Goal: Task Accomplishment & Management: Manage account settings

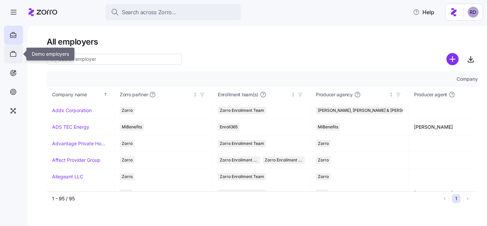
click at [17, 47] on div at bounding box center [13, 54] width 19 height 19
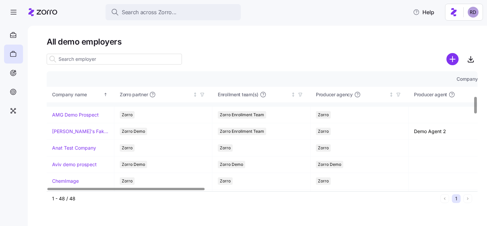
scroll to position [234, 0]
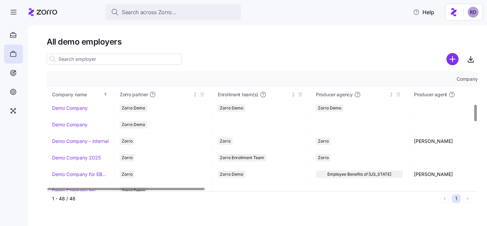
click at [73, 61] on input at bounding box center [114, 59] width 135 height 11
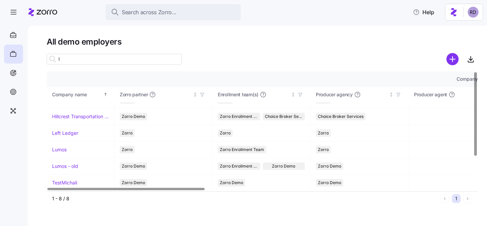
scroll to position [0, 0]
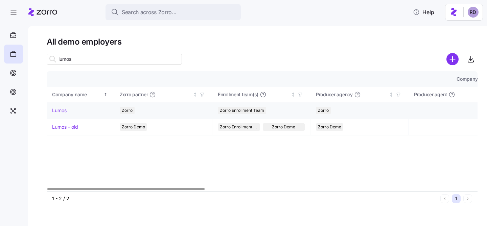
type input "lumos"
click at [69, 107] on div "Lumos" at bounding box center [80, 110] width 56 height 7
click at [63, 110] on link "Lumos" at bounding box center [59, 110] width 15 height 7
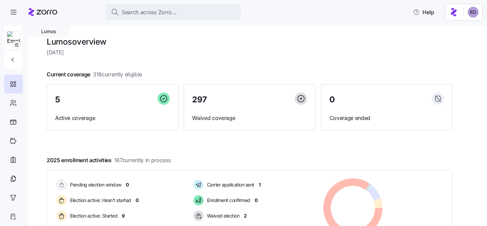
scroll to position [44, 0]
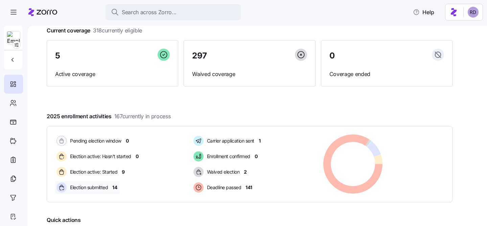
click at [104, 186] on span "Election submitted" at bounding box center [88, 187] width 40 height 7
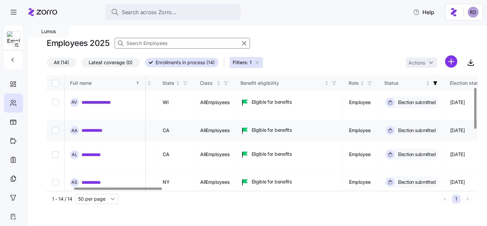
scroll to position [34, 130]
click at [187, 84] on icon "button" at bounding box center [185, 83] width 5 height 5
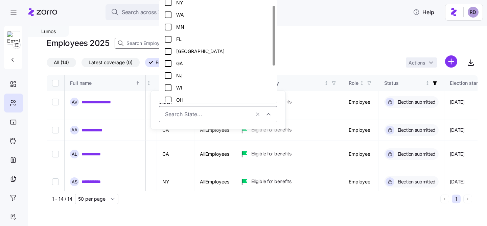
scroll to position [0, 0]
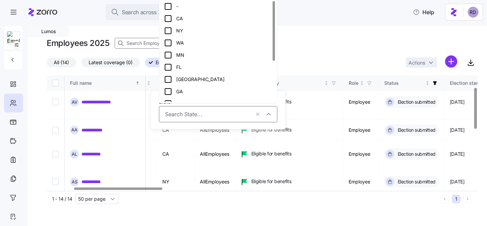
click at [320, 45] on div "Employees 2025" at bounding box center [262, 44] width 431 height 14
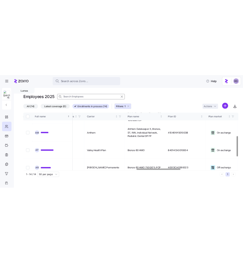
scroll to position [131, 1105]
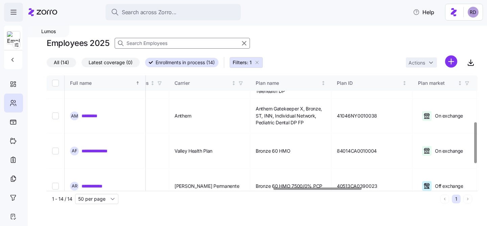
click at [12, 6] on span "button" at bounding box center [13, 12] width 18 height 18
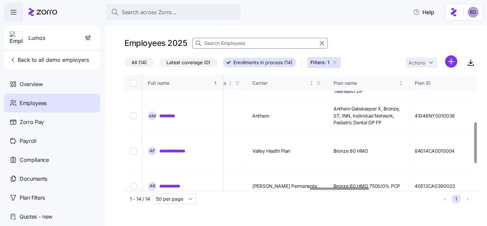
click at [12, 8] on icon "button" at bounding box center [13, 12] width 8 height 8
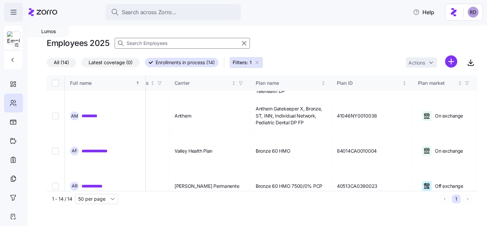
click at [12, 9] on icon "button" at bounding box center [13, 12] width 8 height 8
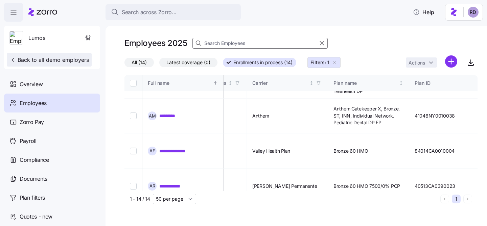
click at [18, 57] on span "Back to all demo employers" at bounding box center [48, 60] width 79 height 8
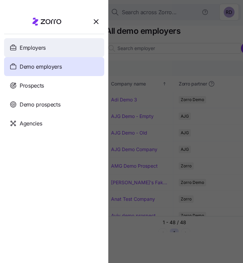
click at [61, 52] on div "Employers" at bounding box center [54, 47] width 100 height 19
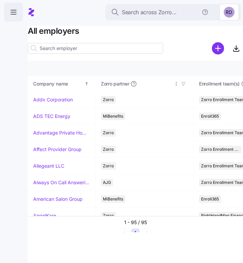
click at [9, 10] on icon "button" at bounding box center [13, 12] width 8 height 8
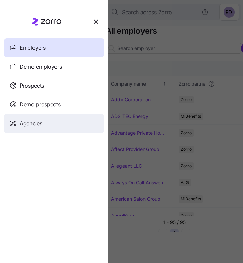
click at [35, 128] on div "Agencies" at bounding box center [54, 123] width 100 height 19
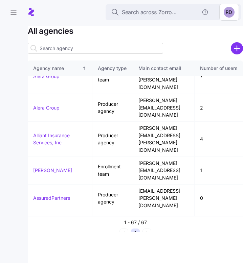
scroll to position [144, 0]
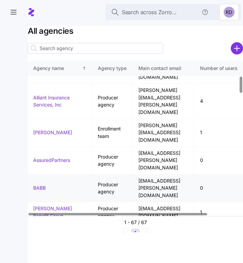
click at [43, 185] on link "BABB" at bounding box center [39, 188] width 13 height 6
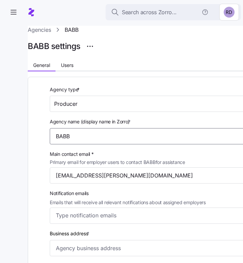
click at [81, 134] on input "BABB" at bounding box center [165, 136] width 230 height 16
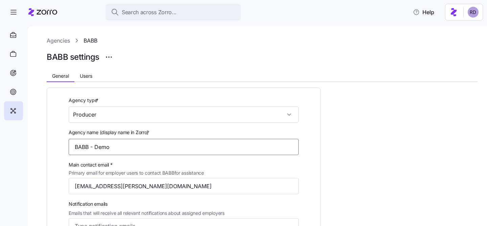
type input "BABB - Demo"
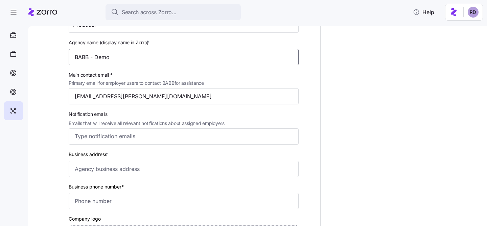
scroll to position [40, 0]
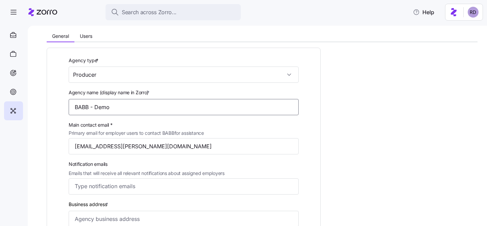
click at [143, 105] on input "BABB - Demo" at bounding box center [184, 107] width 230 height 16
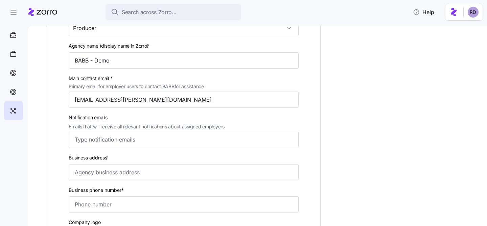
scroll to position [0, 0]
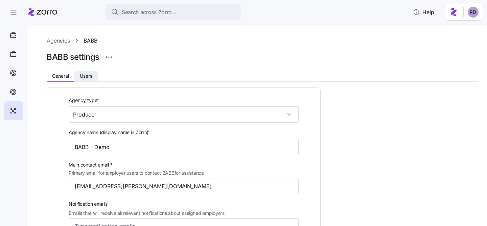
click at [83, 74] on span "Users" at bounding box center [86, 76] width 13 height 5
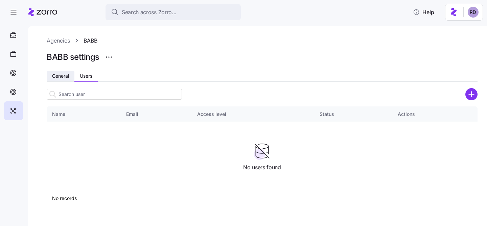
click at [63, 77] on span "General" at bounding box center [60, 76] width 17 height 5
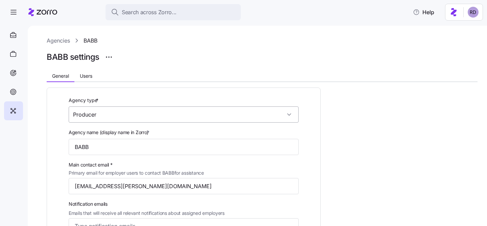
scroll to position [67, 0]
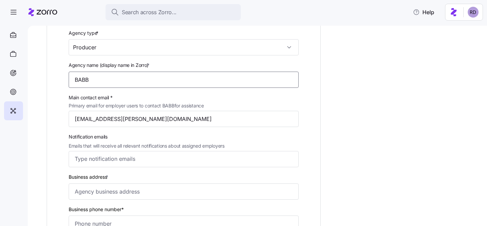
click at [113, 79] on input "BABB" at bounding box center [184, 80] width 230 height 16
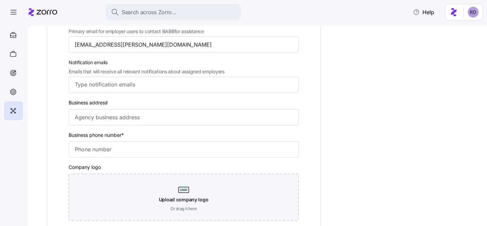
scroll to position [154, 0]
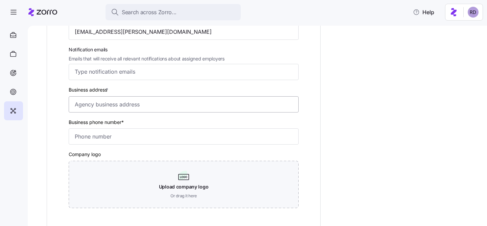
type input "BABB - Demo"
click at [134, 106] on input "Business address *" at bounding box center [184, 104] width 230 height 16
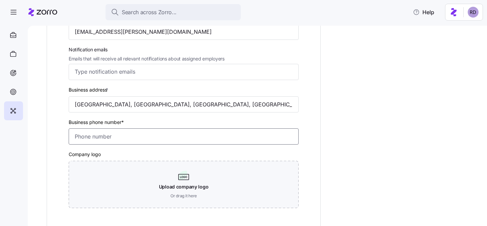
type input "Asdee Ln, [US_STATE][GEOGRAPHIC_DATA], [GEOGRAPHIC_DATA]"
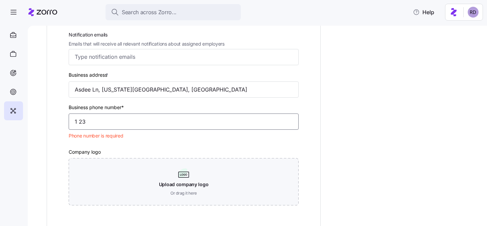
type input "1 23"
click at [367, 106] on div "Agency type * Producer Agency name (display name in Zorro) * BABB - Demo Main c…" at bounding box center [262, 112] width 431 height 399
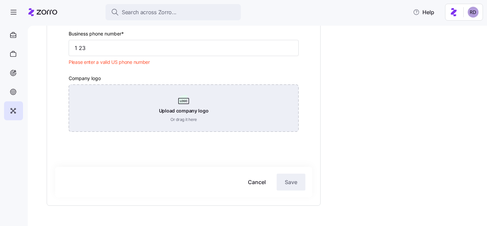
scroll to position [213, 0]
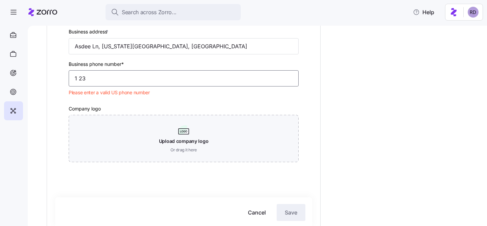
click at [166, 84] on input "1 23" at bounding box center [184, 78] width 230 height 16
click at [153, 50] on input "Asdee Ln, [US_STATE][GEOGRAPHIC_DATA], [GEOGRAPHIC_DATA]" at bounding box center [184, 46] width 230 height 16
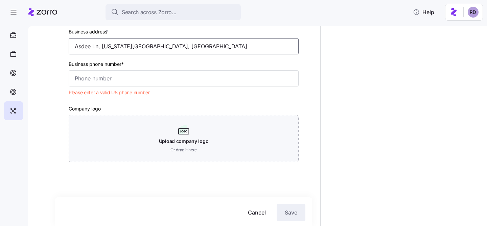
click at [153, 50] on input "Asdee Ln, [US_STATE][GEOGRAPHIC_DATA], [GEOGRAPHIC_DATA]" at bounding box center [184, 46] width 230 height 16
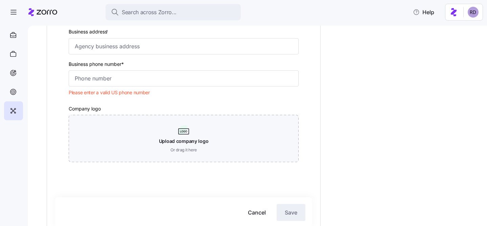
click at [357, 104] on div "Agency type * Producer Agency name (display name in Zorro) * BABB - Demo Main c…" at bounding box center [262, 69] width 431 height 399
click at [470, 10] on html "Search across Zorro... Help Agencies BABB BABB settings General Users Agency ty…" at bounding box center [243, 111] width 487 height 222
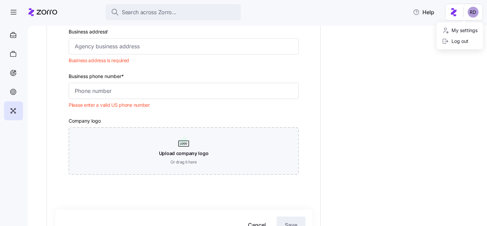
click at [469, 10] on html "Search across Zorro... Help Agencies BABB BABB settings General Users Agency ty…" at bounding box center [243, 111] width 487 height 222
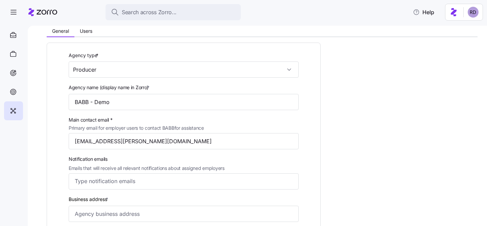
scroll to position [0, 0]
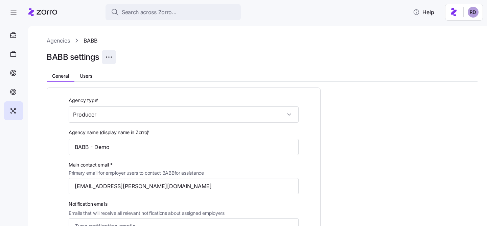
click at [109, 55] on html "Search across Zorro... Help Agencies BABB BABB settings General Users Agency ty…" at bounding box center [243, 111] width 487 height 222
click at [58, 43] on link "Agencies" at bounding box center [58, 41] width 23 height 8
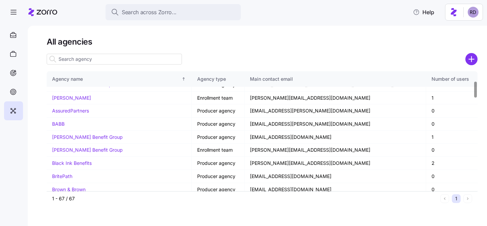
scroll to position [94, 0]
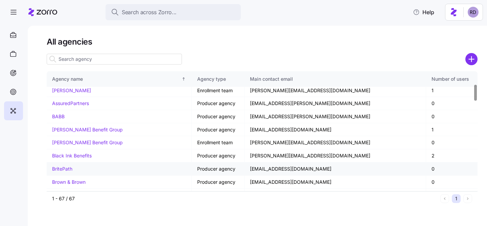
click at [63, 167] on link "BritePath" at bounding box center [62, 169] width 20 height 6
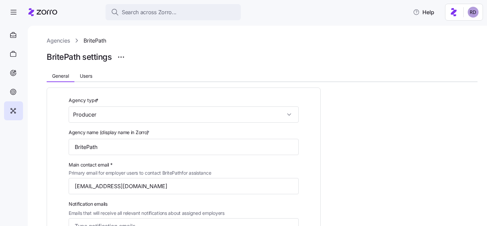
click at [64, 42] on link "Agencies" at bounding box center [58, 41] width 23 height 8
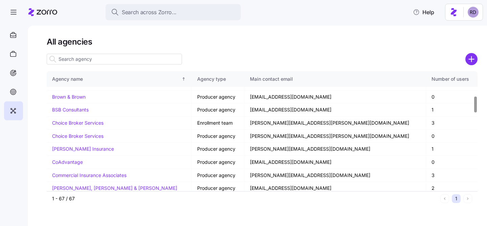
scroll to position [188, 0]
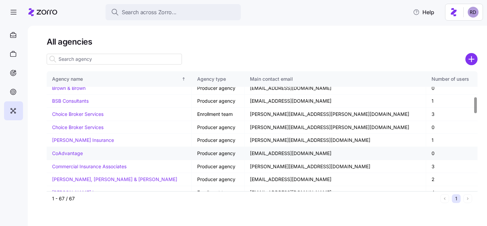
click at [74, 153] on link "CoAdvantage" at bounding box center [67, 153] width 31 height 6
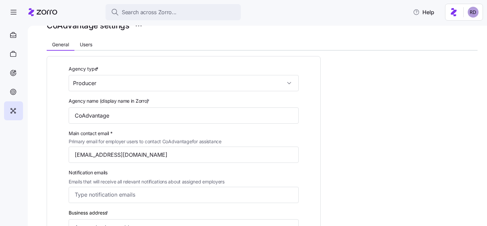
scroll to position [103, 0]
